Goal: Entertainment & Leisure: Consume media (video, audio)

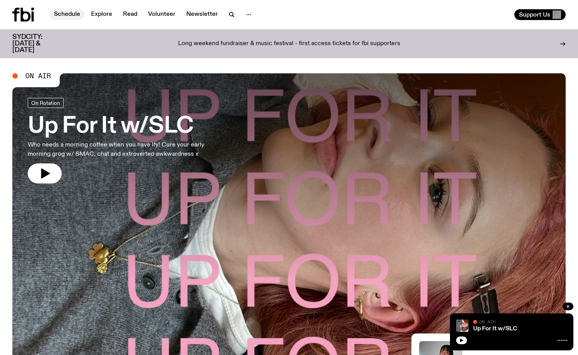
click at [78, 15] on link "Schedule" at bounding box center [66, 14] width 35 height 11
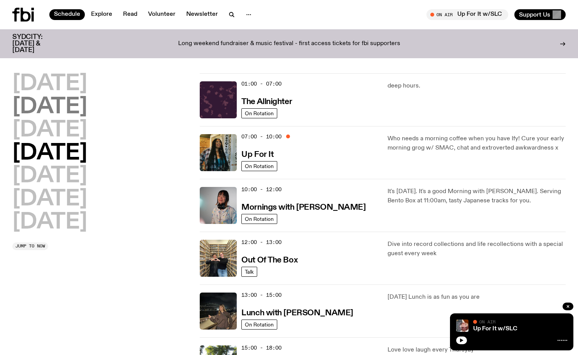
click at [49, 107] on h2 "[DATE]" at bounding box center [49, 107] width 75 height 22
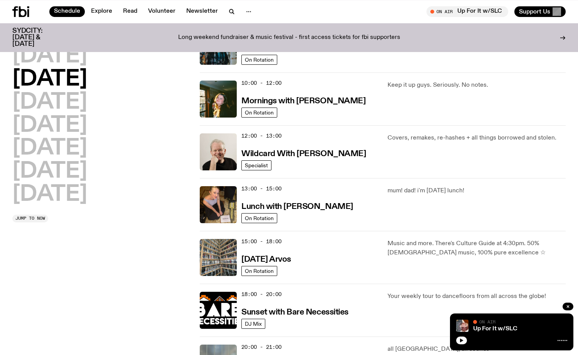
scroll to position [140, 0]
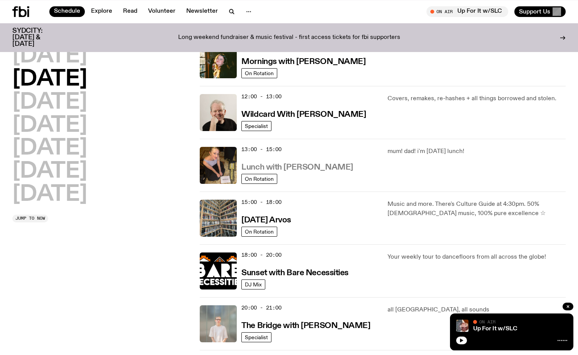
click at [252, 169] on h3 "Lunch with [PERSON_NAME]" at bounding box center [296, 168] width 111 height 8
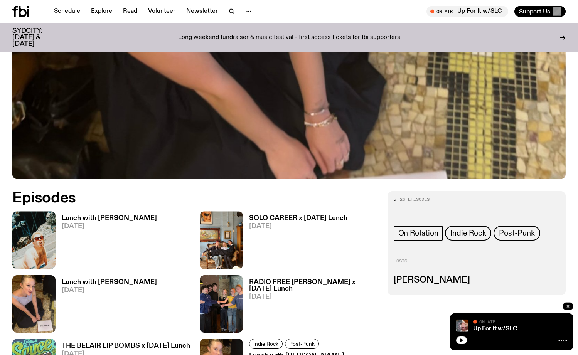
scroll to position [272, 0]
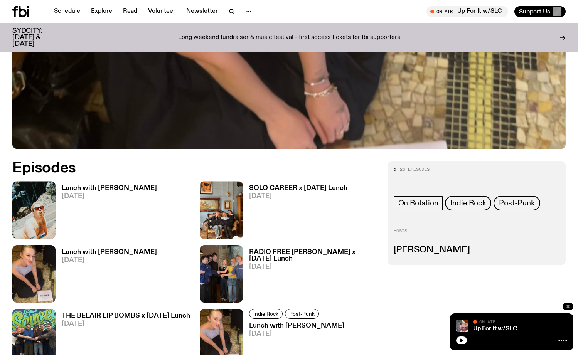
click at [135, 187] on h3 "Lunch with [PERSON_NAME]" at bounding box center [109, 188] width 95 height 7
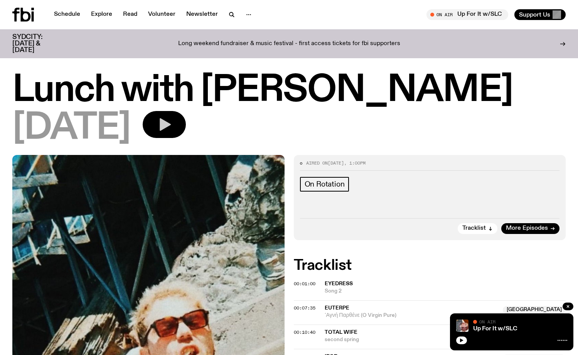
click at [172, 131] on icon "button" at bounding box center [164, 124] width 15 height 15
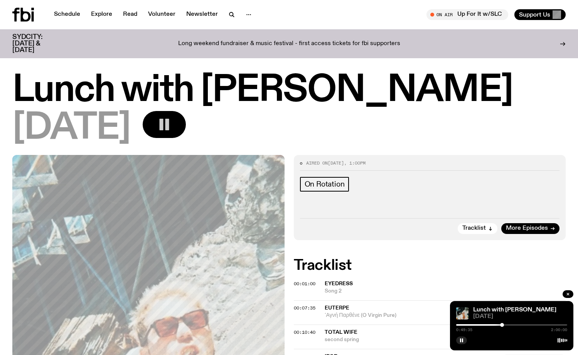
drag, startPoint x: 455, startPoint y: 324, endPoint x: 502, endPoint y: 327, distance: 47.5
click at [502, 327] on div "0:49:35 2:00:00" at bounding box center [511, 327] width 111 height 9
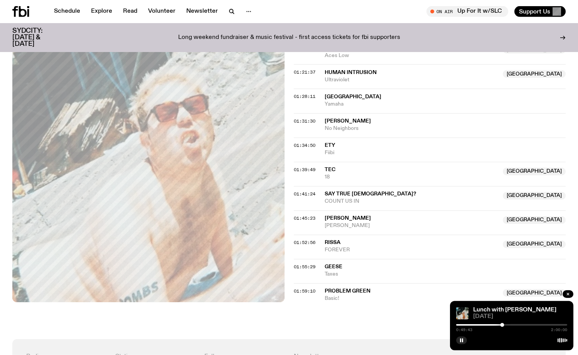
scroll to position [628, 0]
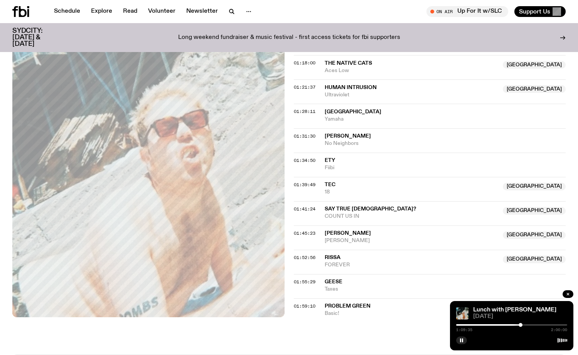
drag, startPoint x: 503, startPoint y: 326, endPoint x: 521, endPoint y: 326, distance: 17.4
click at [521, 326] on div at bounding box center [521, 325] width 4 height 4
drag, startPoint x: 521, startPoint y: 326, endPoint x: 539, endPoint y: 327, distance: 18.2
click at [539, 327] on div "1:29:10 2:00:00" at bounding box center [511, 327] width 111 height 9
click at [542, 326] on div at bounding box center [540, 325] width 4 height 4
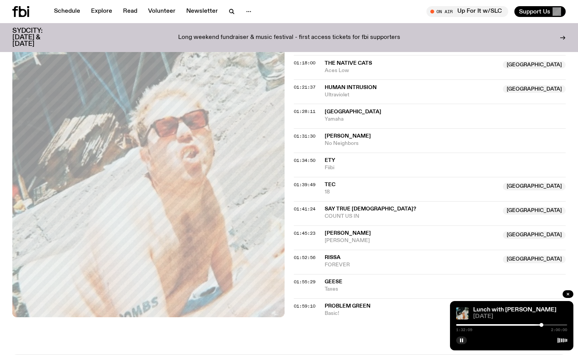
click at [542, 326] on div at bounding box center [542, 325] width 4 height 4
click at [540, 325] on div at bounding box center [542, 325] width 4 height 4
click at [541, 325] on div at bounding box center [541, 325] width 4 height 4
click at [547, 324] on div at bounding box center [547, 325] width 4 height 4
click at [548, 324] on div at bounding box center [548, 325] width 4 height 4
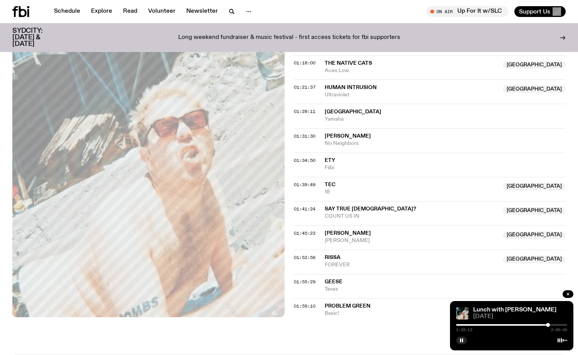
click at [546, 324] on div "1:39:13 2:00:00" at bounding box center [511, 327] width 111 height 9
click at [545, 324] on div "1:39:14 2:00:00" at bounding box center [511, 327] width 111 height 9
click at [544, 326] on div at bounding box center [492, 325] width 111 height 2
click at [543, 326] on div at bounding box center [544, 325] width 4 height 4
click at [542, 326] on div at bounding box center [511, 325] width 111 height 2
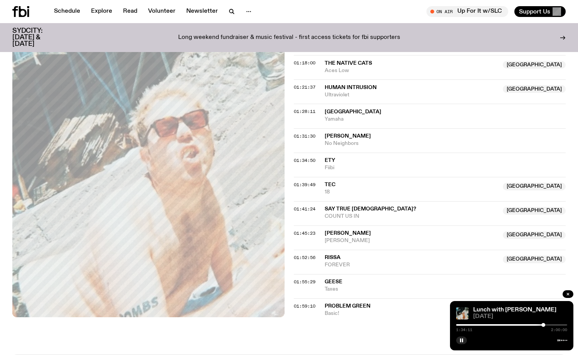
click at [541, 326] on div "1:34:11 2:00:00" at bounding box center [511, 327] width 111 height 9
click at [539, 327] on div "1:34:12 2:00:00" at bounding box center [511, 327] width 111 height 9
click at [540, 325] on div at bounding box center [487, 325] width 111 height 2
click at [537, 326] on div at bounding box center [484, 325] width 111 height 2
click at [537, 325] on div at bounding box center [537, 325] width 4 height 4
